Goal: Task Accomplishment & Management: Use online tool/utility

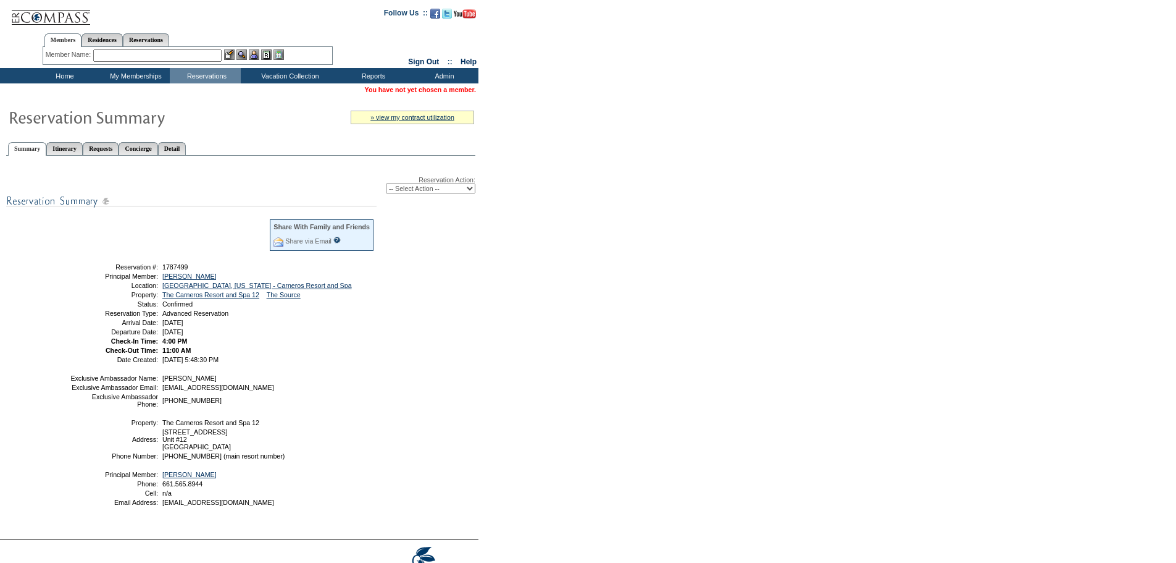
click at [296, 285] on table "Share With Family and Friends Share via Email Share Reservation Information Ple…" at bounding box center [222, 290] width 309 height 148
click at [296, 288] on link "[GEOGRAPHIC_DATA], [US_STATE] - Carneros Resort and Spa" at bounding box center [257, 285] width 190 height 7
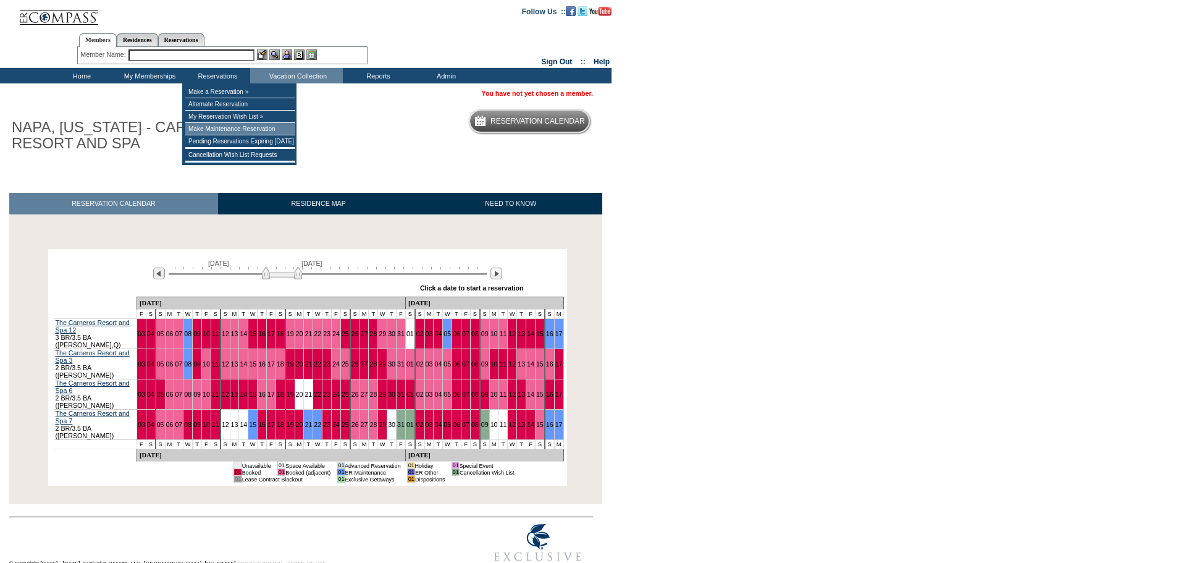
click at [225, 130] on td "Make Maintenance Reservation" at bounding box center [240, 129] width 110 height 12
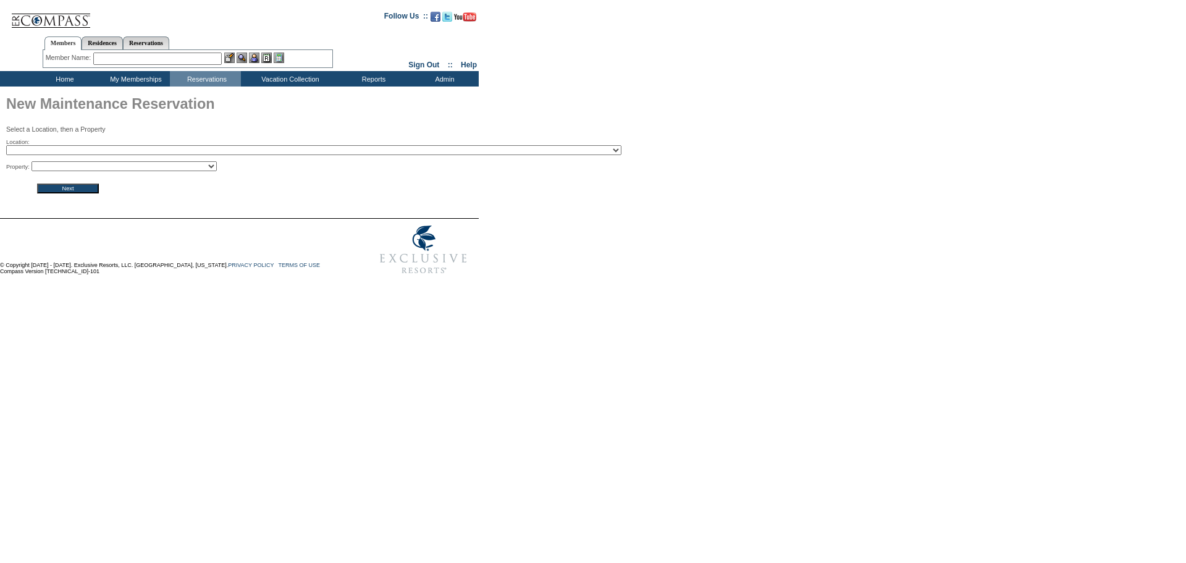
click at [171, 153] on select "2024 The Founders Cup - Eden Club Founders Cup 2025 [US_STATE] [GEOGRAPHIC_DATA…" at bounding box center [313, 150] width 615 height 10
select select "307"
click at [6, 146] on select "2024 The Founders Cup - Eden Club Founders Cup 2025 Kentucky Derby - 2025 Kentu…" at bounding box center [313, 150] width 615 height 10
click at [175, 171] on select "The Carneros Resort and Spa - 3 The Carneros Resort and Spa - 6 The Carneros Re…" at bounding box center [123, 166] width 185 height 10
select select "4176"
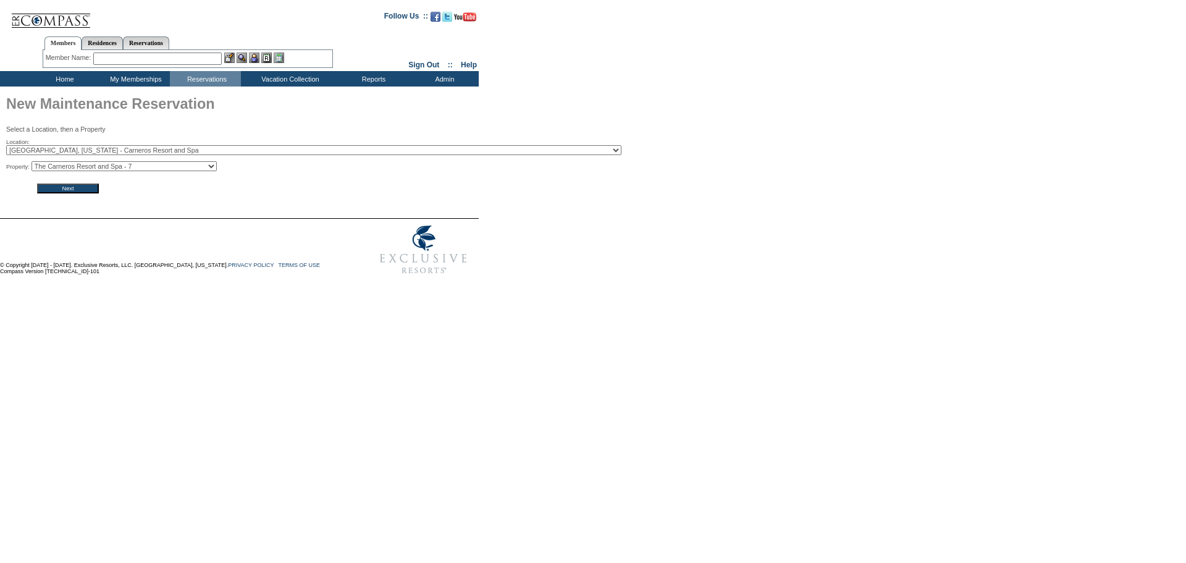
click at [35, 163] on select "The Carneros Resort and Spa - 3 The Carneros Resort and Spa - 6 The Carneros Re…" at bounding box center [123, 166] width 185 height 10
click at [86, 193] on input "Next" at bounding box center [68, 188] width 62 height 10
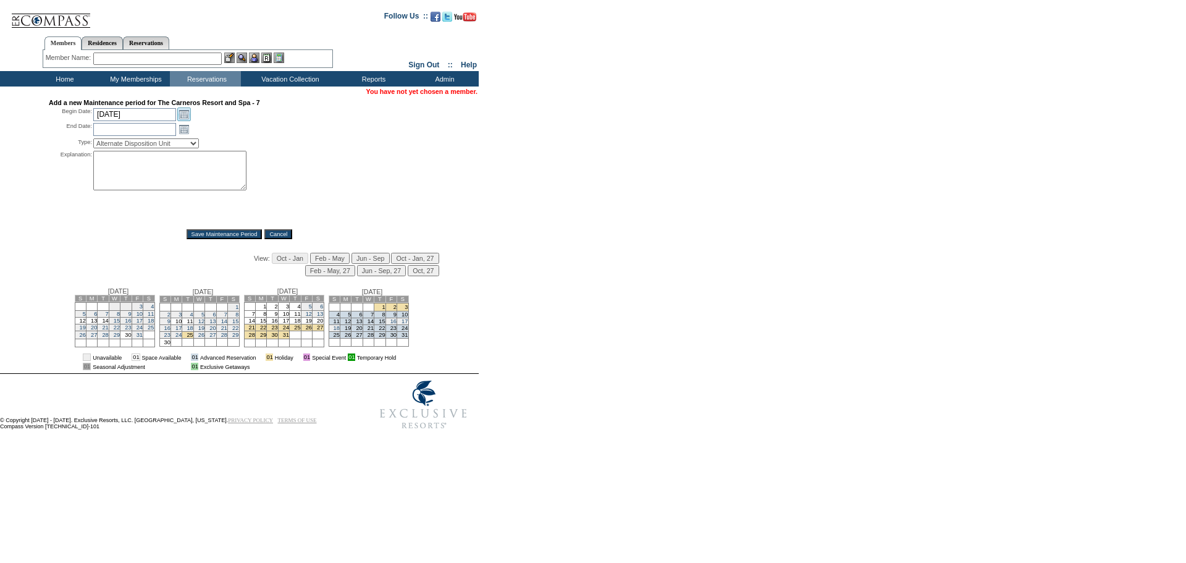
click at [187, 120] on link "Open the calendar popup." at bounding box center [184, 114] width 14 height 14
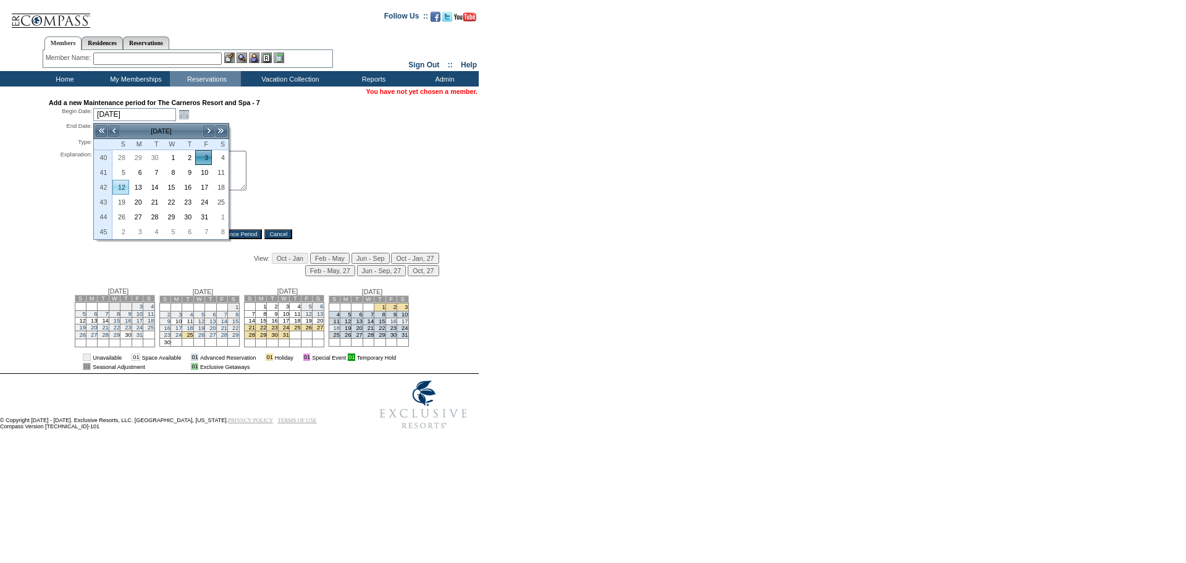
click at [114, 191] on link "12" at bounding box center [120, 187] width 15 height 14
type input "[DATE]"
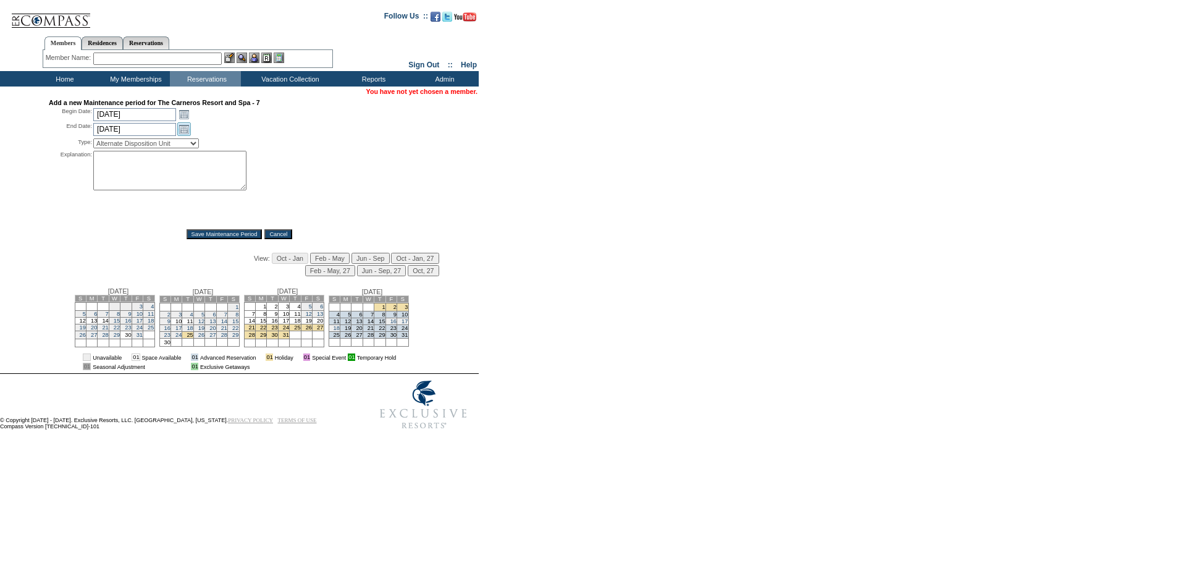
click at [184, 135] on link "Open the calendar popup." at bounding box center [184, 129] width 14 height 14
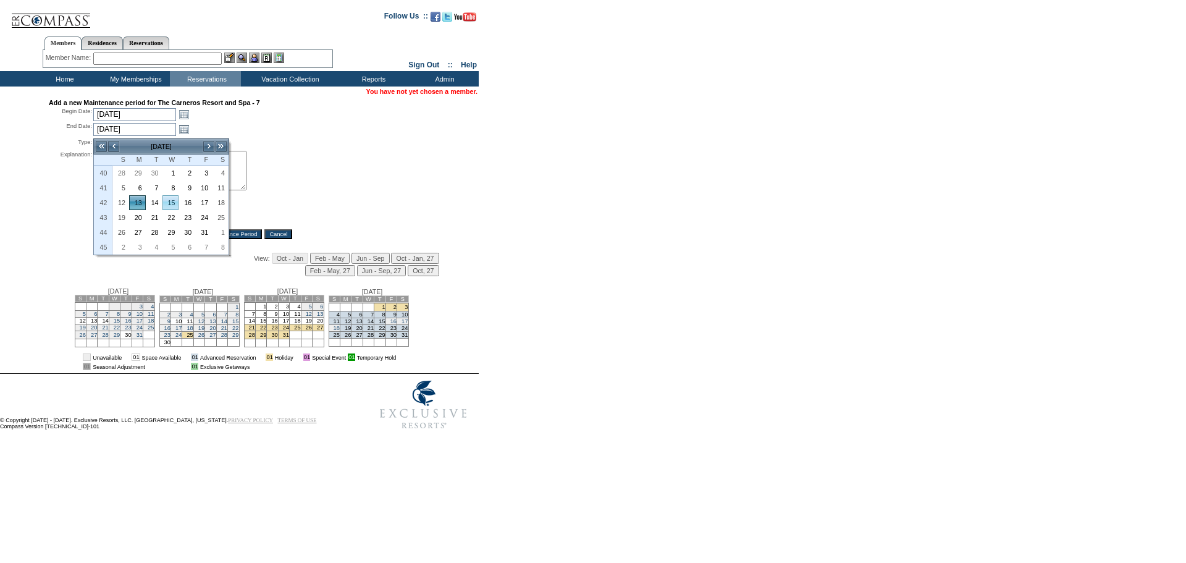
click at [169, 206] on link "15" at bounding box center [170, 203] width 15 height 14
type input "[DATE]"
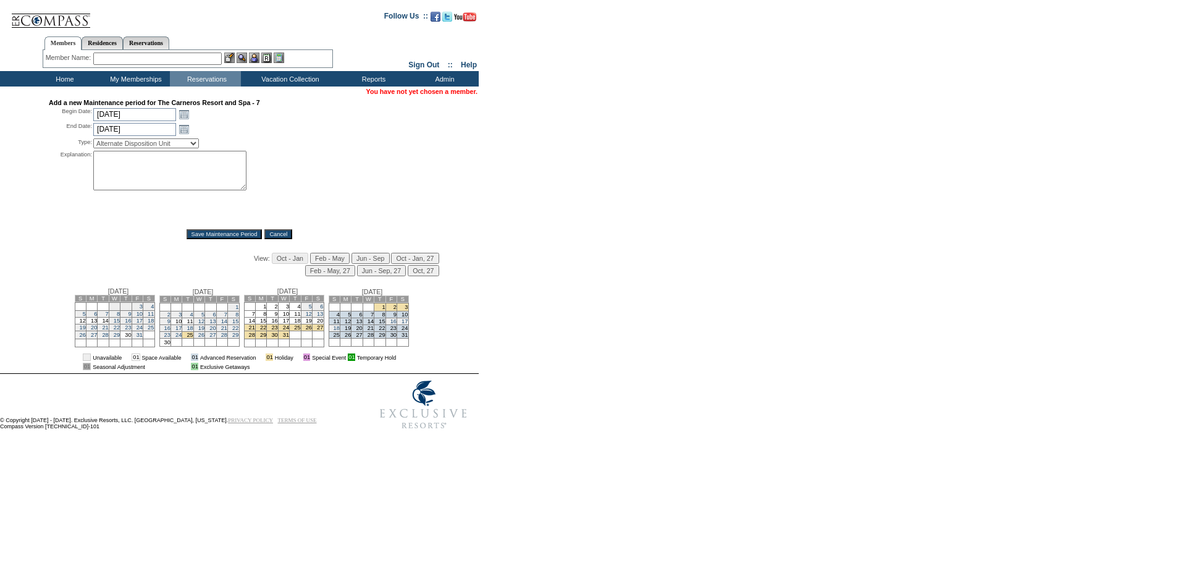
click at [136, 142] on select "Alternate Disposition Unit Business Hold Disposition Exclusive Alliance Partner…" at bounding box center [146, 143] width 106 height 10
select select "PropMaint"
click at [93, 141] on select "Alternate Disposition Unit Business Hold Disposition Exclusive Alliance Partner…" at bounding box center [146, 143] width 106 height 10
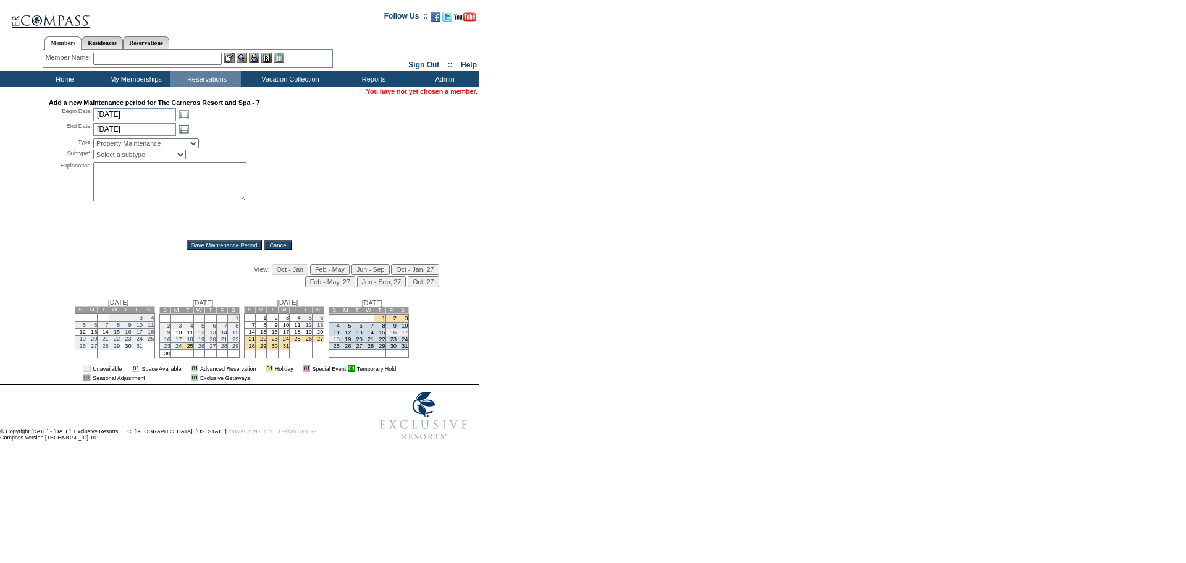
click at [157, 159] on select "Select a subtype FF&E Projects Housekeeping/Deep Clean Monthly PM Block Planned…" at bounding box center [139, 154] width 93 height 10
select select "PropMaint-ReactiveMaint"
click at [93, 153] on select "Select a subtype FF&E Projects Housekeeping/Deep Clean Monthly PM Block Planned…" at bounding box center [139, 154] width 93 height 10
click at [153, 180] on textarea at bounding box center [169, 182] width 153 height 40
type textarea "HVAC system being replaced. MV"
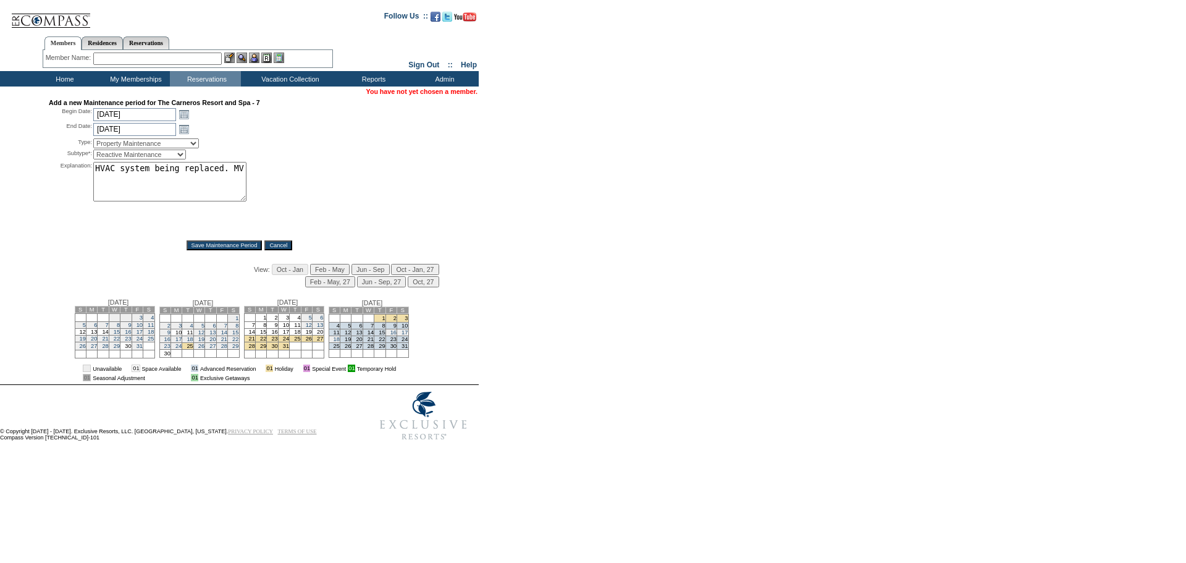
click at [238, 250] on input "Save Maintenance Period" at bounding box center [224, 245] width 76 height 10
